Goal: Transaction & Acquisition: Book appointment/travel/reservation

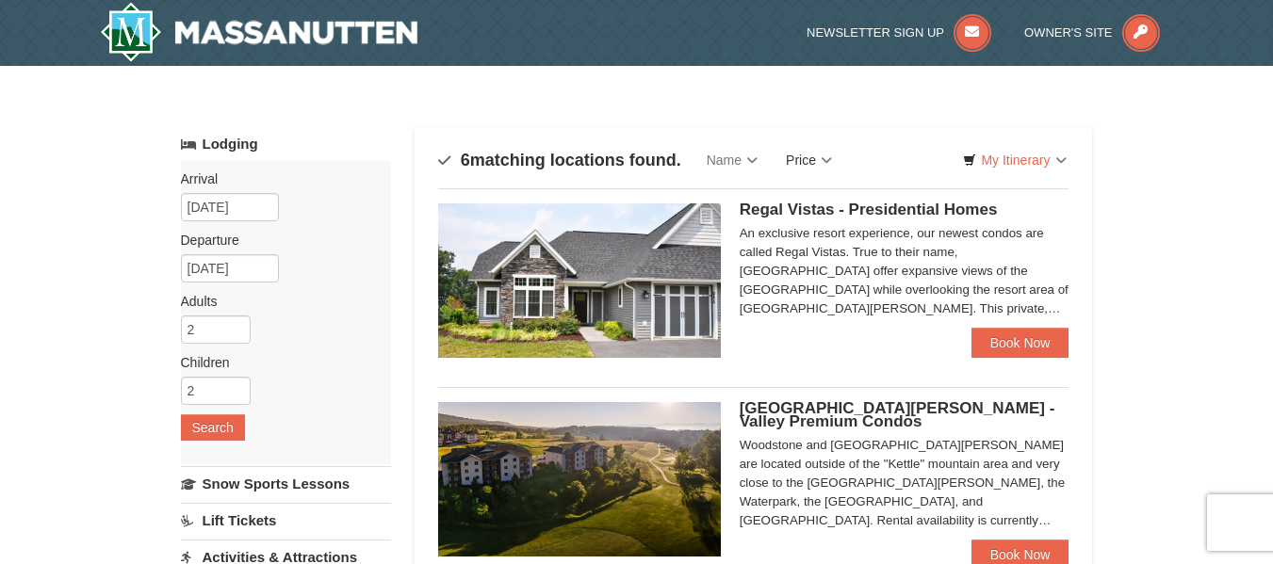
click at [826, 165] on link "Price" at bounding box center [809, 160] width 74 height 38
click at [839, 193] on link "Price (Low to High)" at bounding box center [848, 199] width 151 height 25
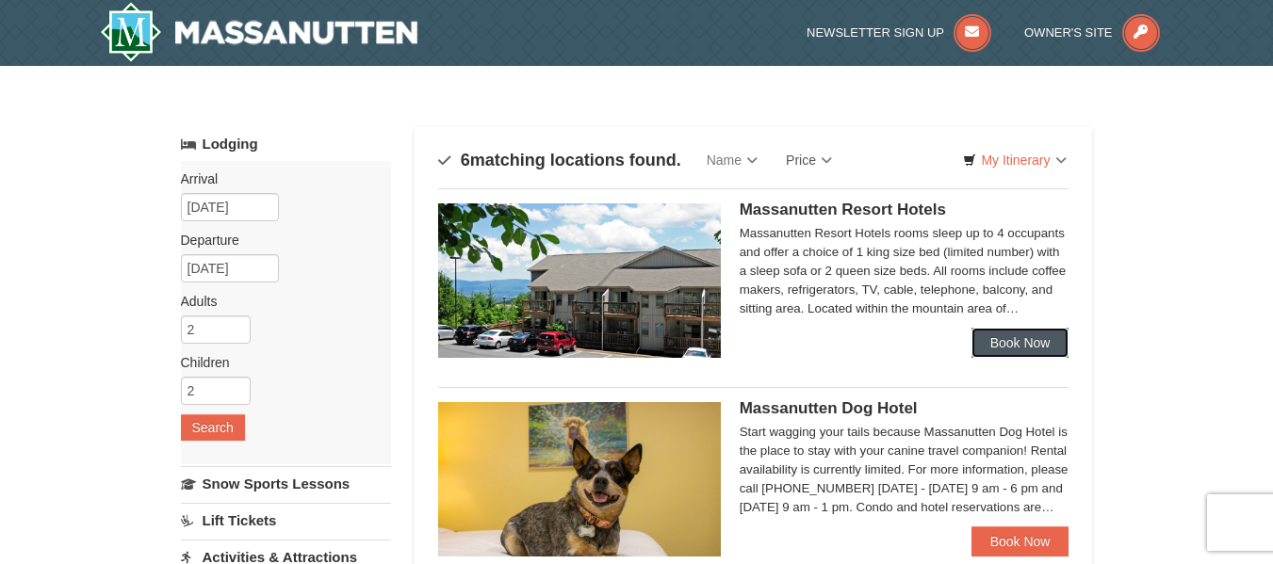
click at [1047, 337] on link "Book Now" at bounding box center [1021, 343] width 98 height 30
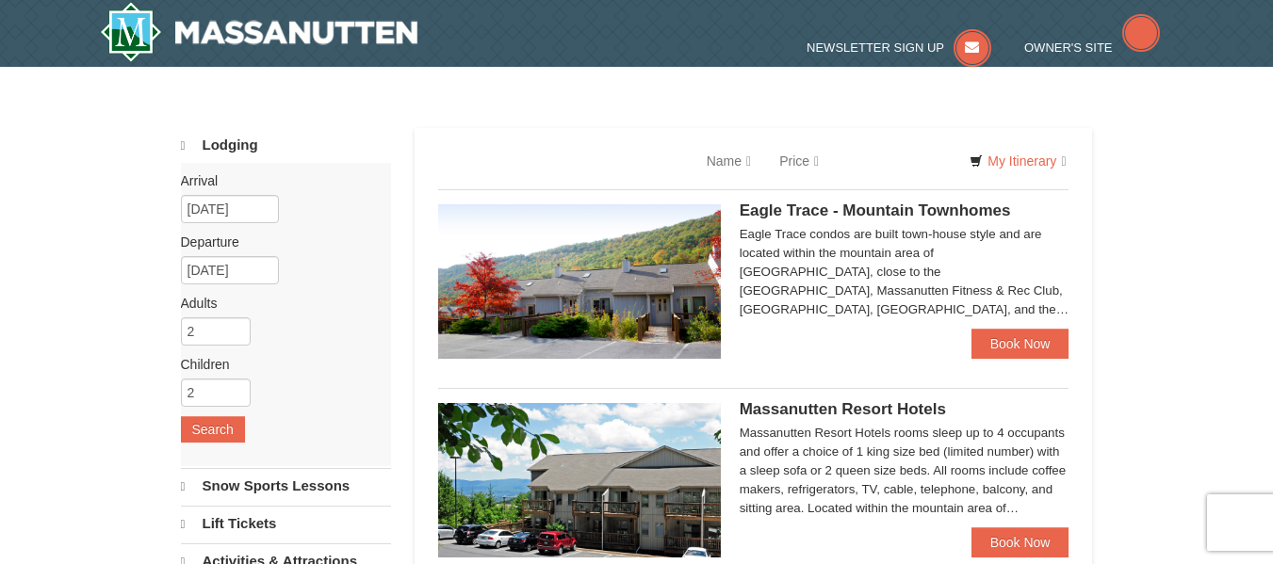
select select "10"
